Goal: Information Seeking & Learning: Learn about a topic

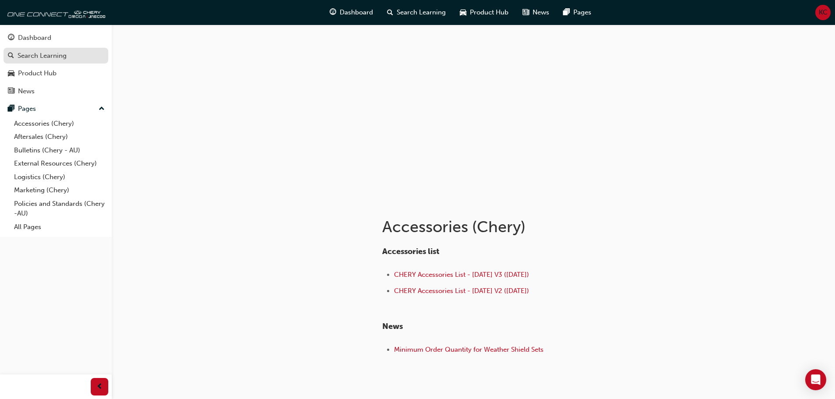
click at [51, 52] on div "Search Learning" at bounding box center [42, 56] width 49 height 10
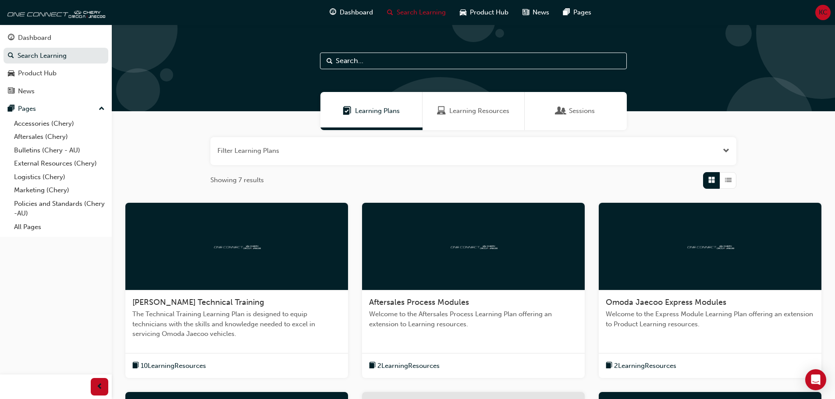
click at [461, 111] on span "Learning Resources" at bounding box center [479, 111] width 60 height 10
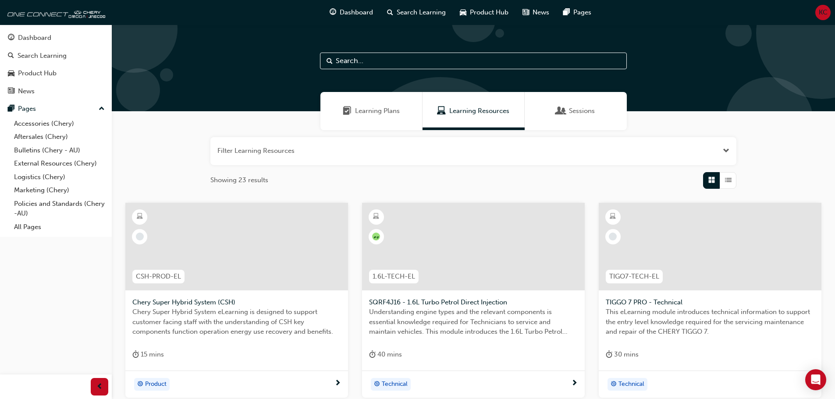
scroll to position [44, 0]
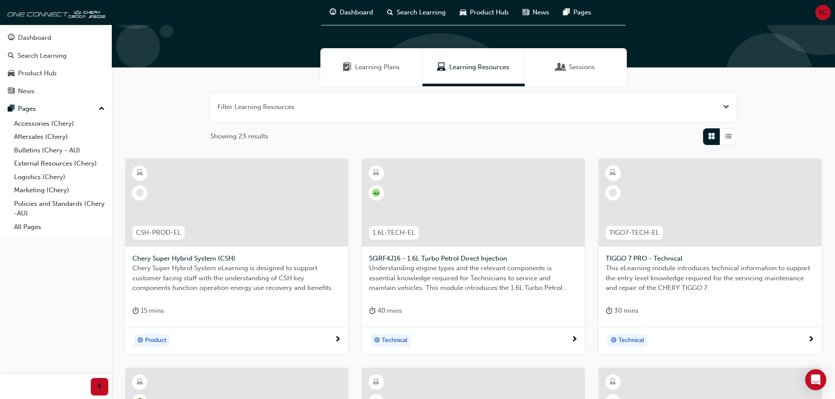
click at [439, 287] on span "Understanding engine types and the relevant components is essential knowledge r…" at bounding box center [473, 279] width 209 height 30
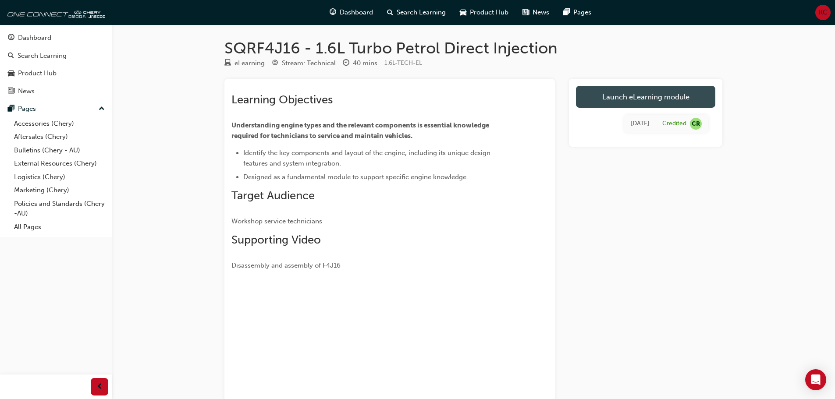
click at [617, 97] on link "Launch eLearning module" at bounding box center [645, 97] width 139 height 22
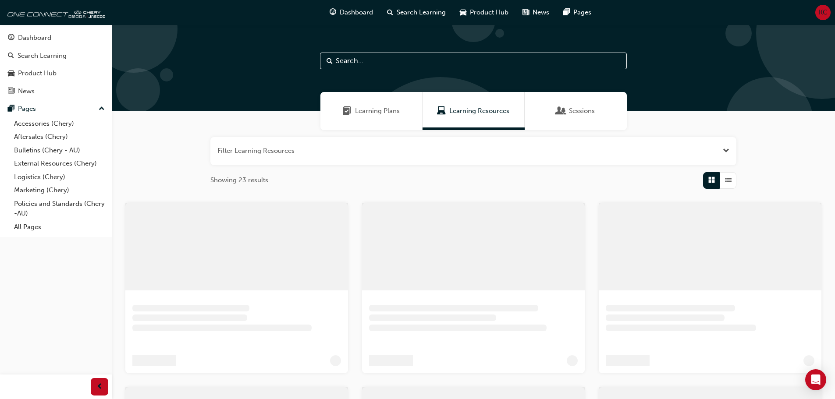
scroll to position [44, 0]
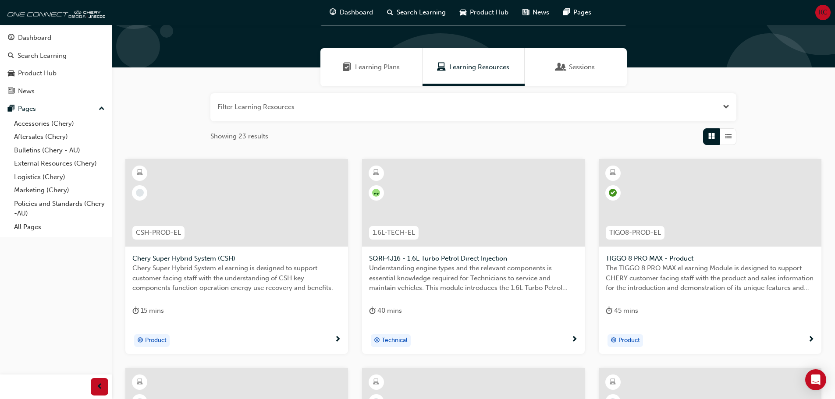
click at [259, 271] on span "Chery Super Hybrid System eLearning is designed to support customer facing staf…" at bounding box center [236, 279] width 209 height 30
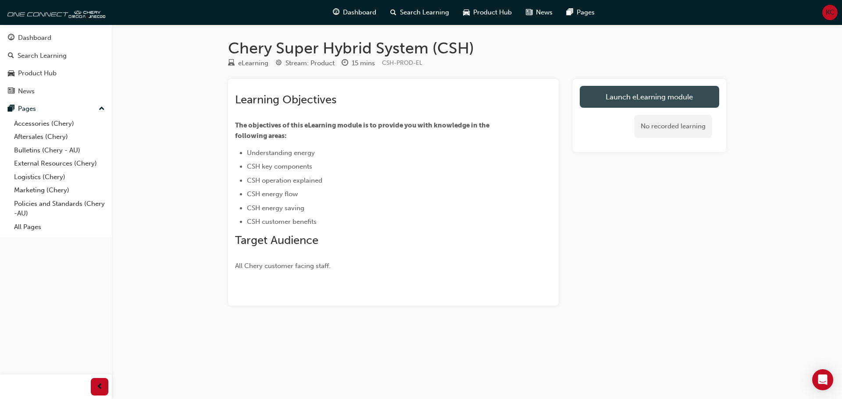
click at [620, 97] on link "Launch eLearning module" at bounding box center [649, 97] width 139 height 22
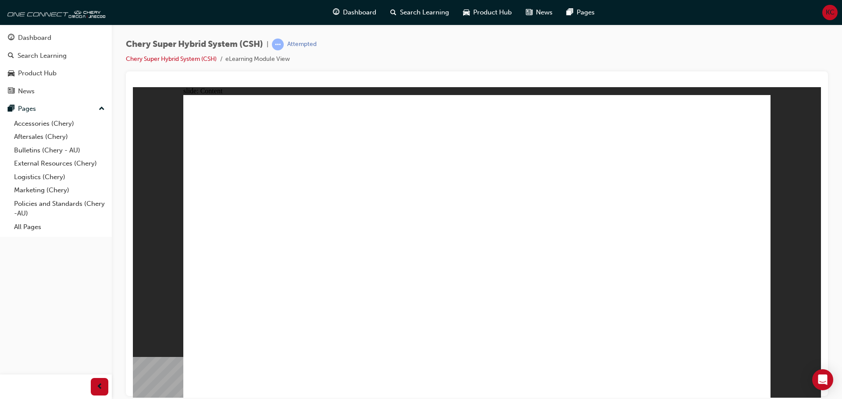
drag, startPoint x: 301, startPoint y: 339, endPoint x: 291, endPoint y: 347, distance: 13.2
